Goal: Information Seeking & Learning: Learn about a topic

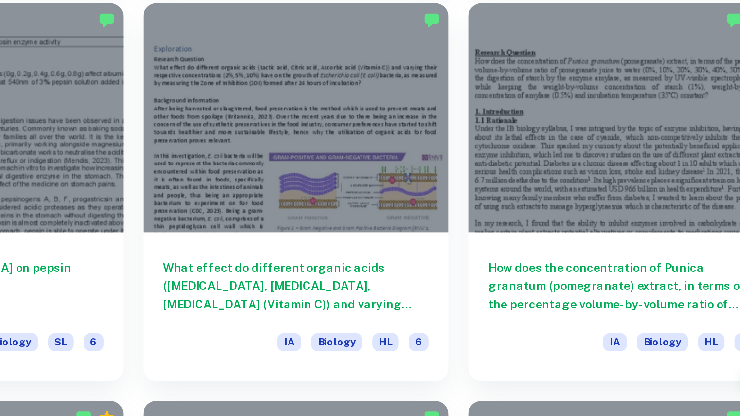
scroll to position [856, 0]
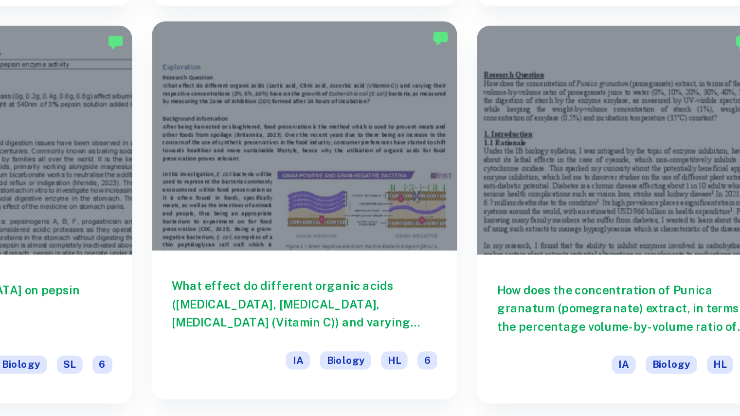
click at [439, 281] on div at bounding box center [447, 239] width 180 height 135
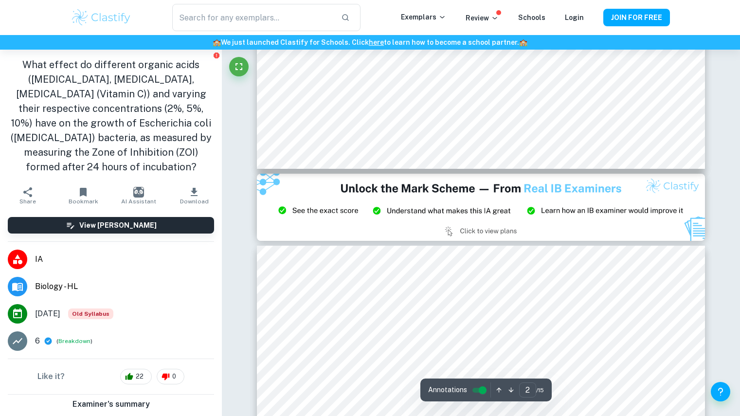
type input "3"
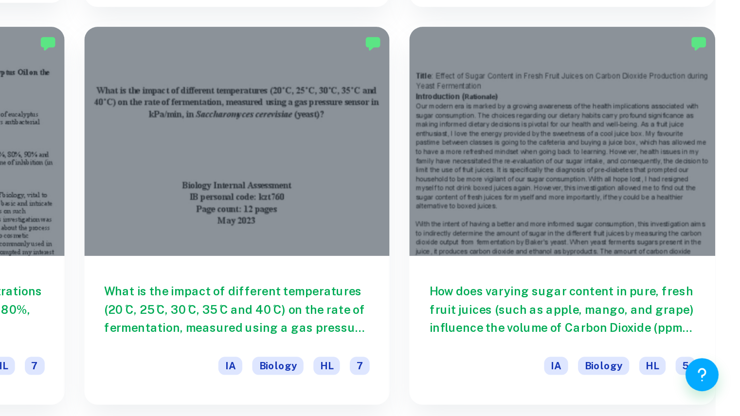
scroll to position [2250, 0]
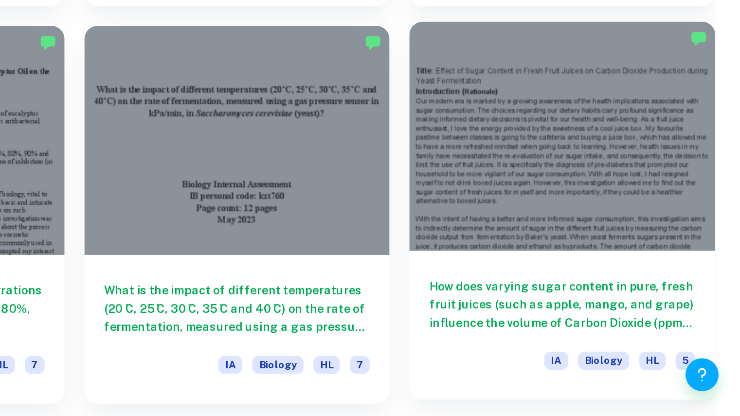
click at [571, 256] on div at bounding box center [639, 251] width 180 height 135
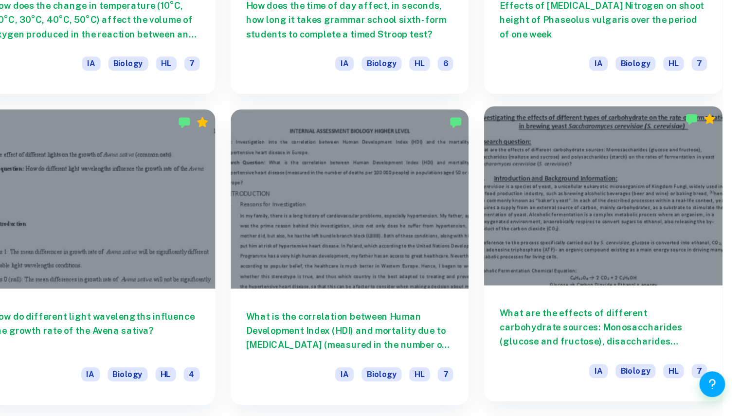
scroll to position [7404, 0]
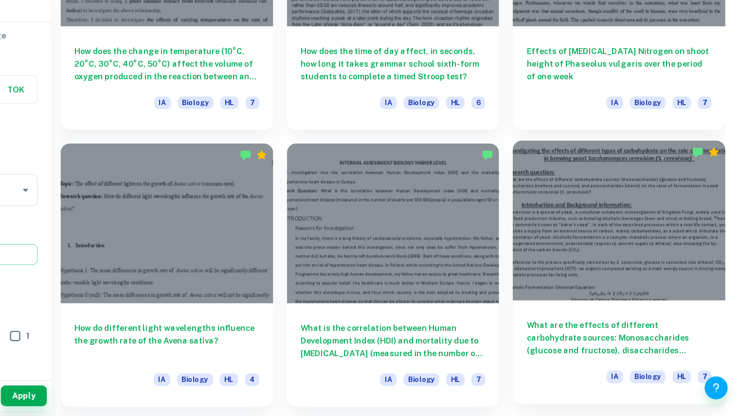
click at [599, 234] on div at bounding box center [639, 250] width 180 height 135
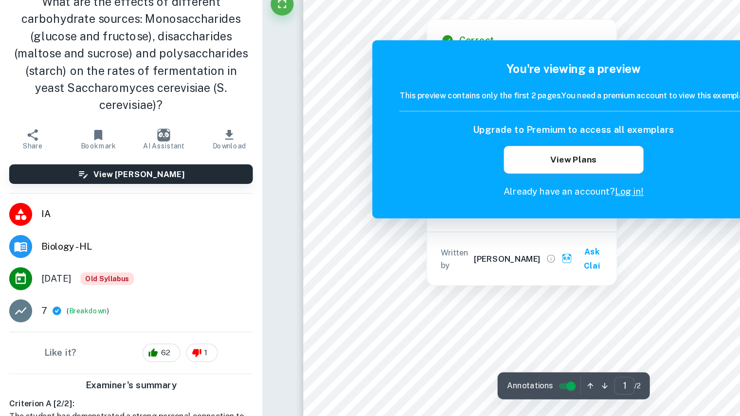
scroll to position [183, 0]
